Goal: Information Seeking & Learning: Check status

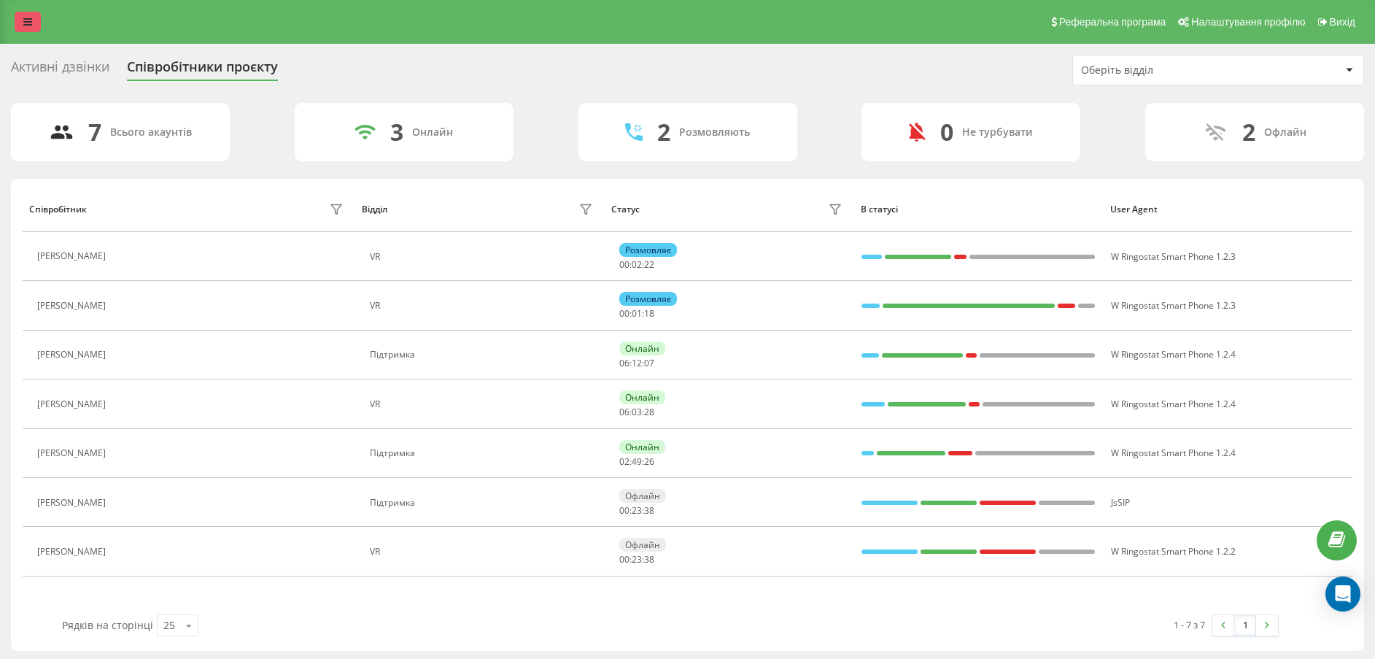
click at [26, 26] on link at bounding box center [28, 22] width 26 height 20
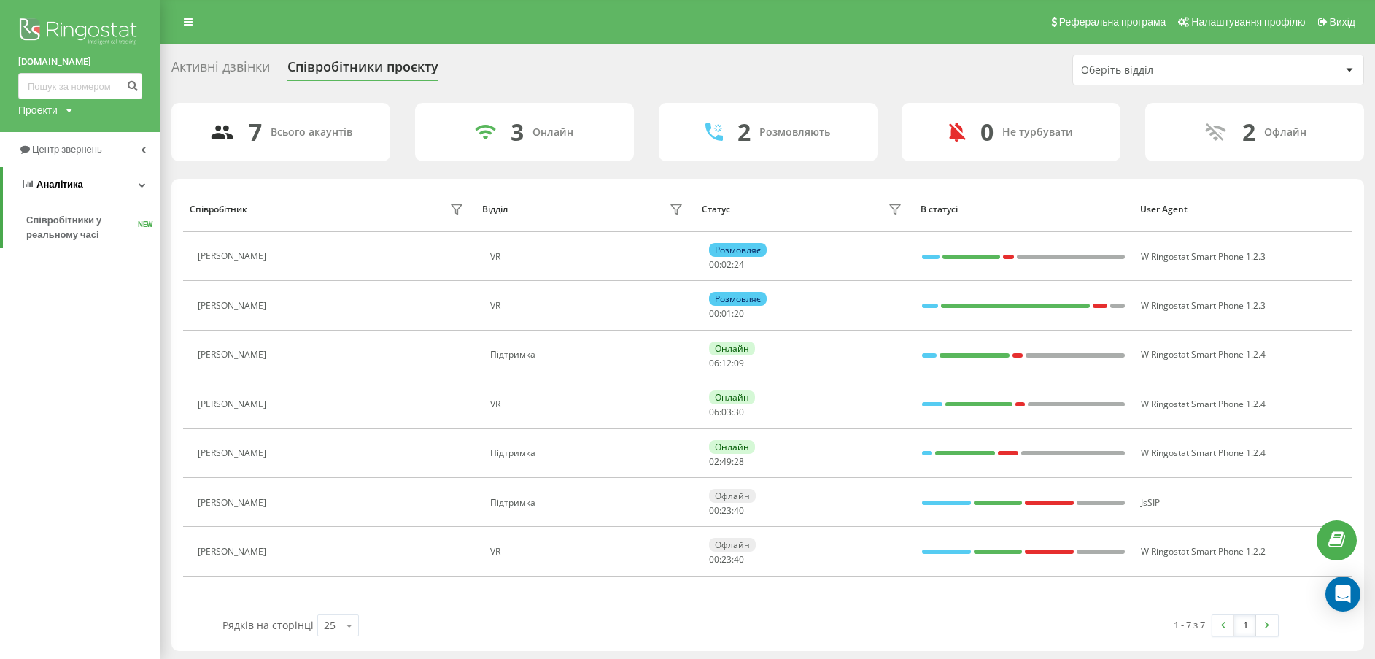
click at [76, 193] on link "Аналiтика" at bounding box center [82, 184] width 158 height 35
click at [70, 157] on span "Центр звернень" at bounding box center [62, 149] width 88 height 15
click at [59, 250] on span "Звіт про пропущені необроблені дзвінки" at bounding box center [89, 245] width 127 height 29
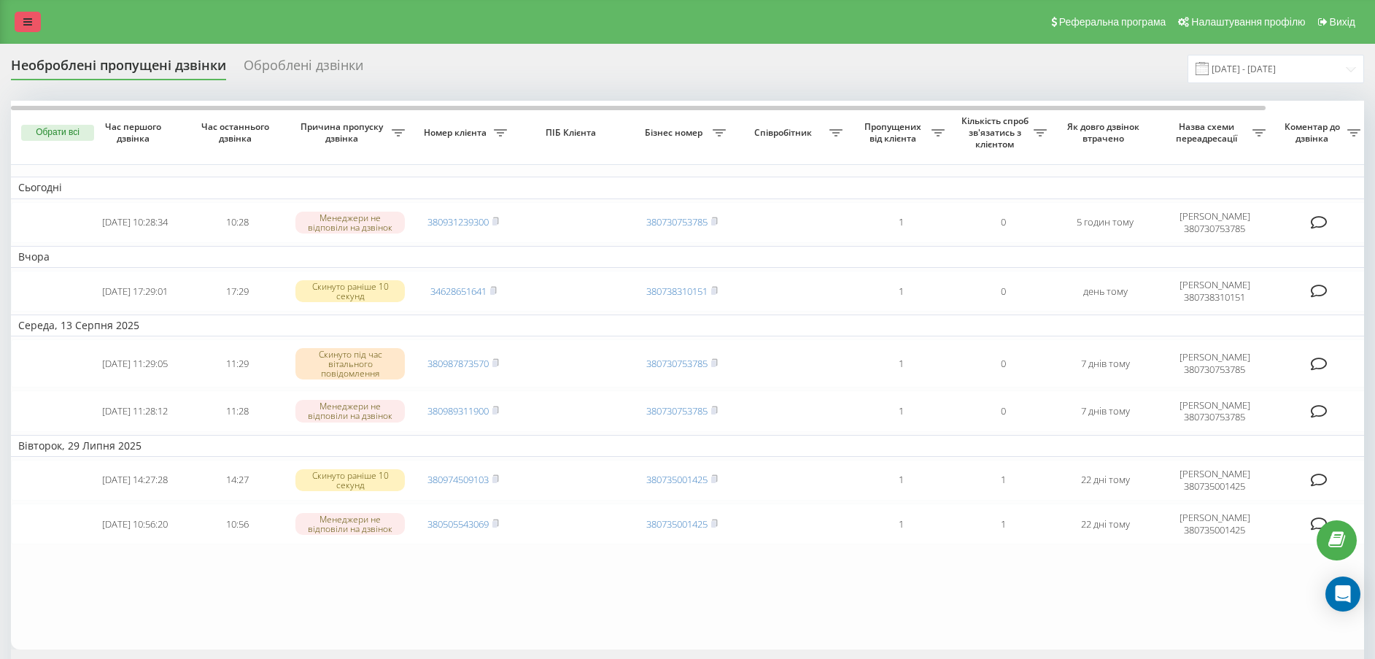
click at [31, 19] on icon at bounding box center [27, 22] width 9 height 10
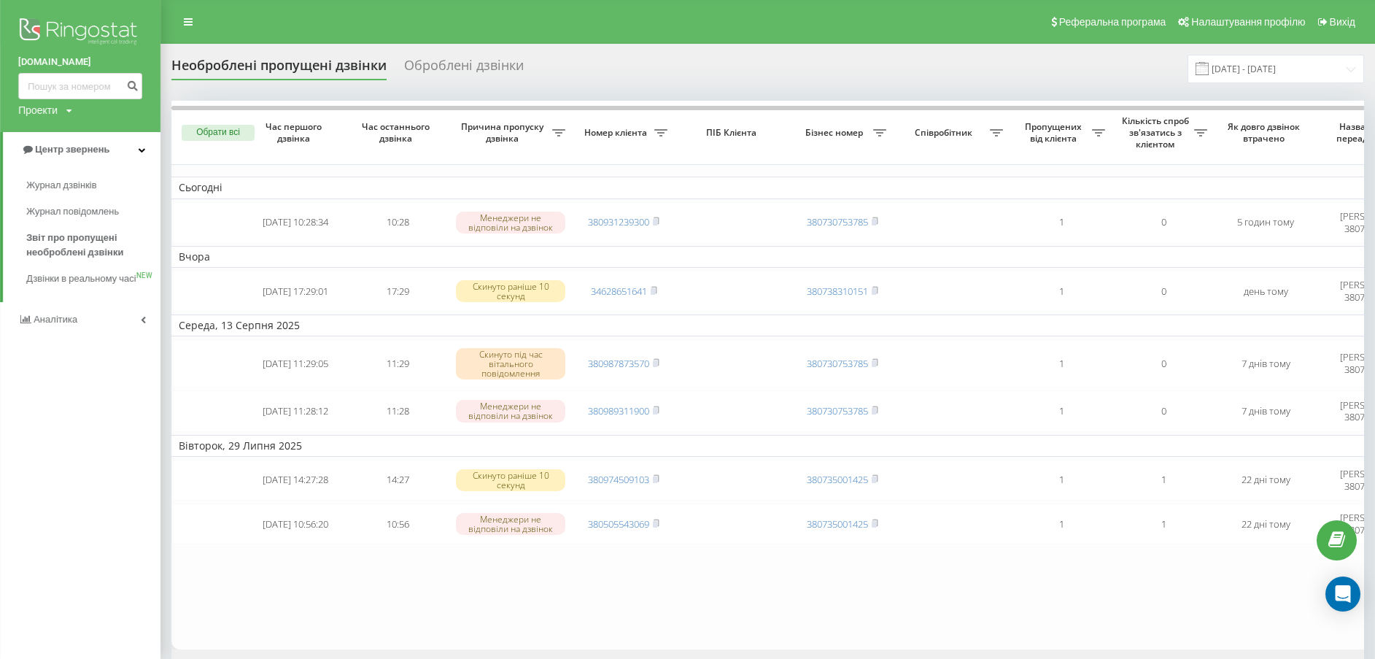
click at [98, 336] on link "Аналiтика" at bounding box center [80, 319] width 161 height 35
click at [91, 242] on span "Співробітники у реальному часі" at bounding box center [81, 227] width 111 height 29
